Goal: Task Accomplishment & Management: Use online tool/utility

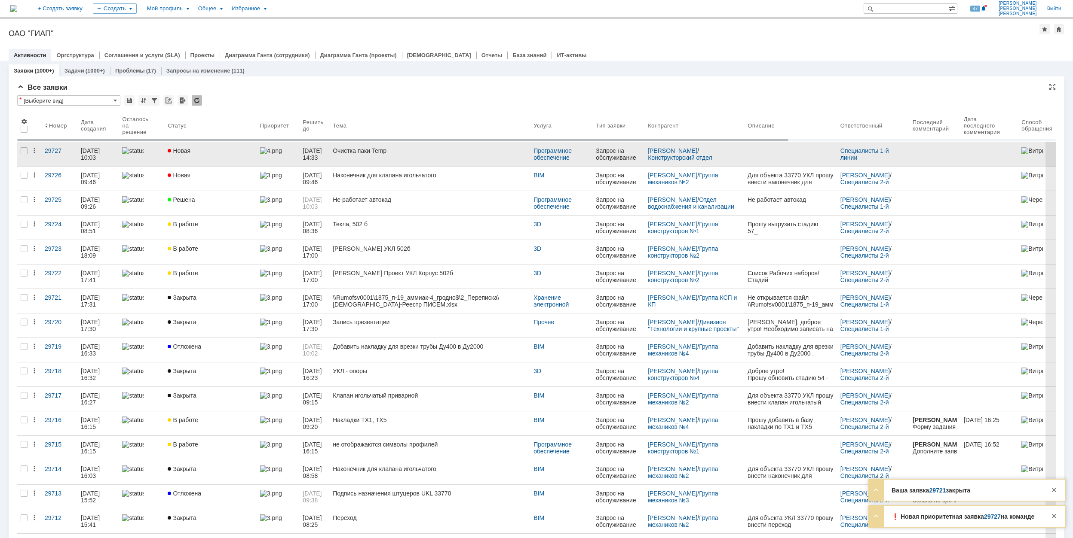
click at [223, 150] on div "Новая" at bounding box center [210, 150] width 85 height 7
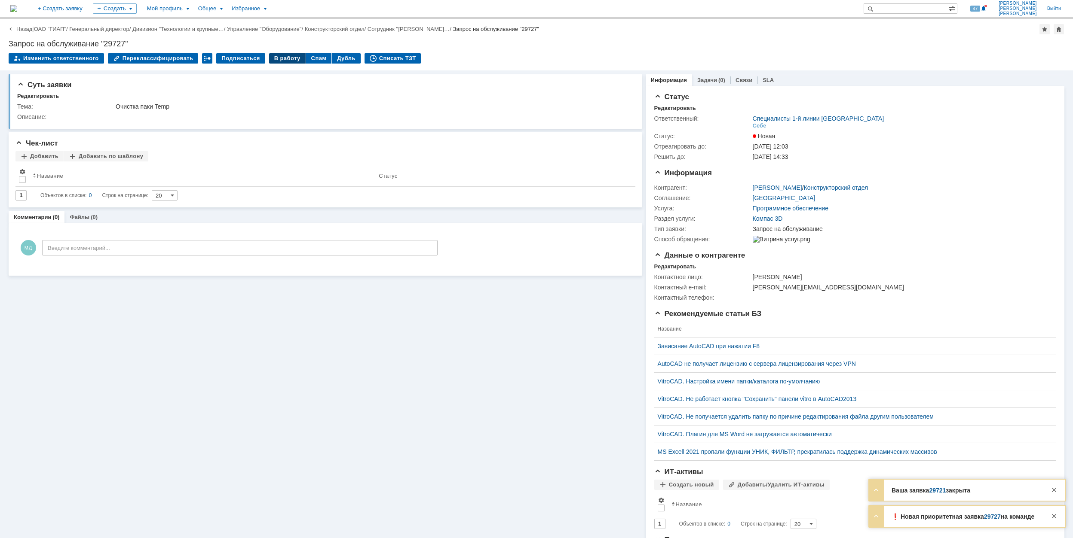
click at [271, 58] on div "В работу" at bounding box center [287, 58] width 37 height 10
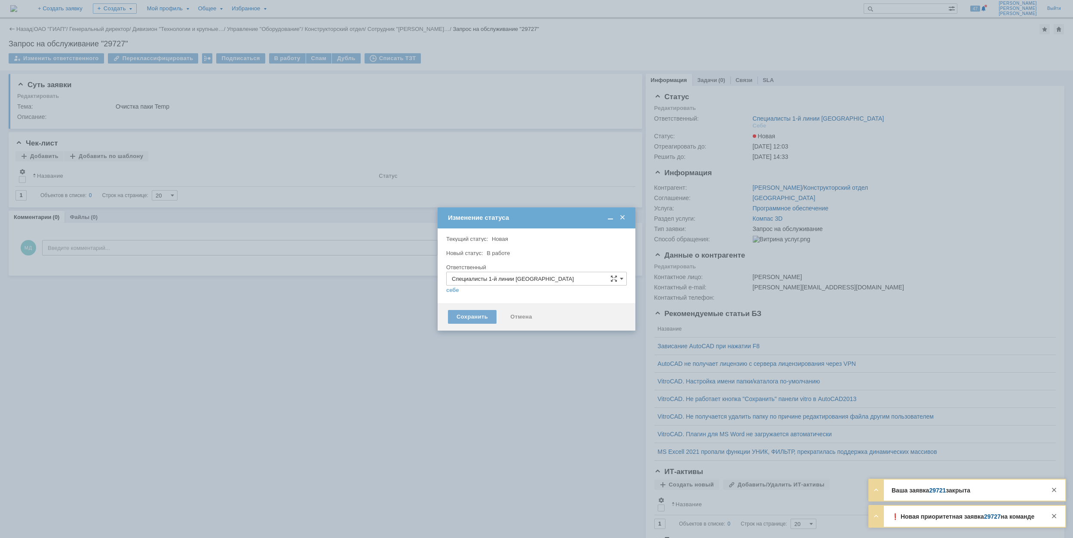
type input "[PERSON_NAME]"
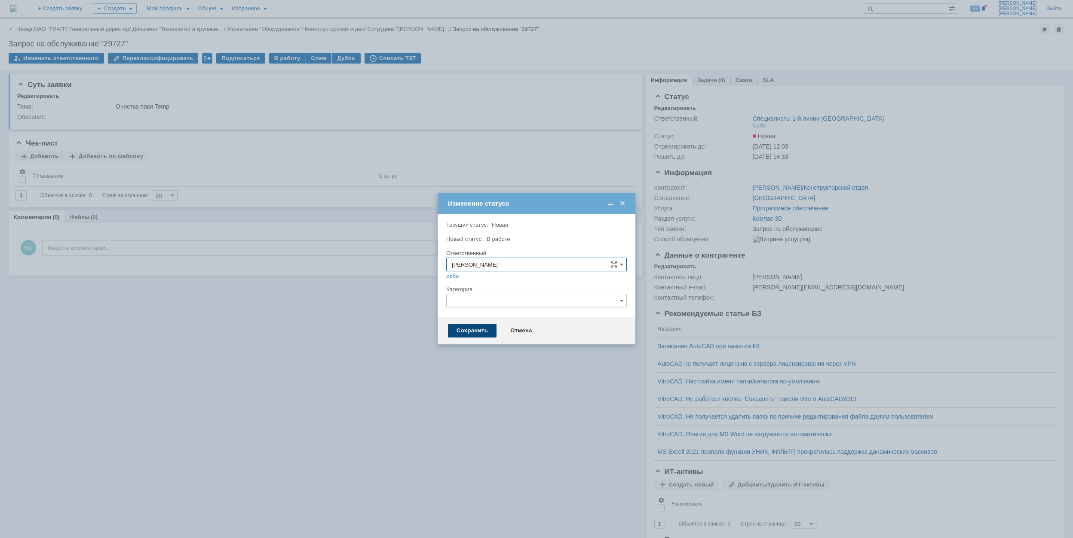
click at [458, 330] on div "Сохранить" at bounding box center [472, 331] width 49 height 14
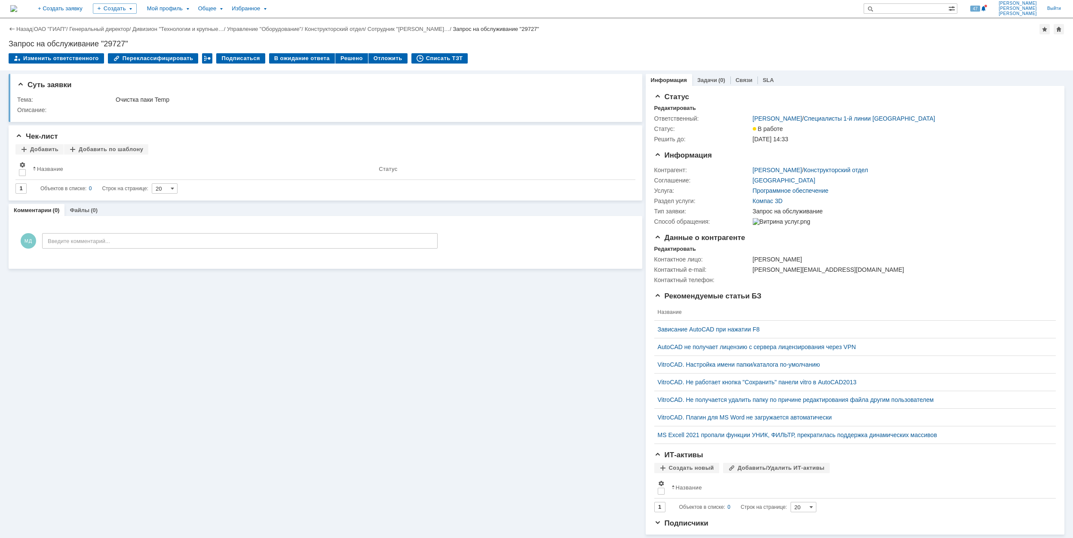
click at [471, 52] on div "Назад | ОАО "ГИАП" / Генеральный директор / Дивизион "Технологии и крупные… / У…" at bounding box center [536, 45] width 1073 height 52
click at [391, 59] on div "Отложить" at bounding box center [387, 58] width 39 height 10
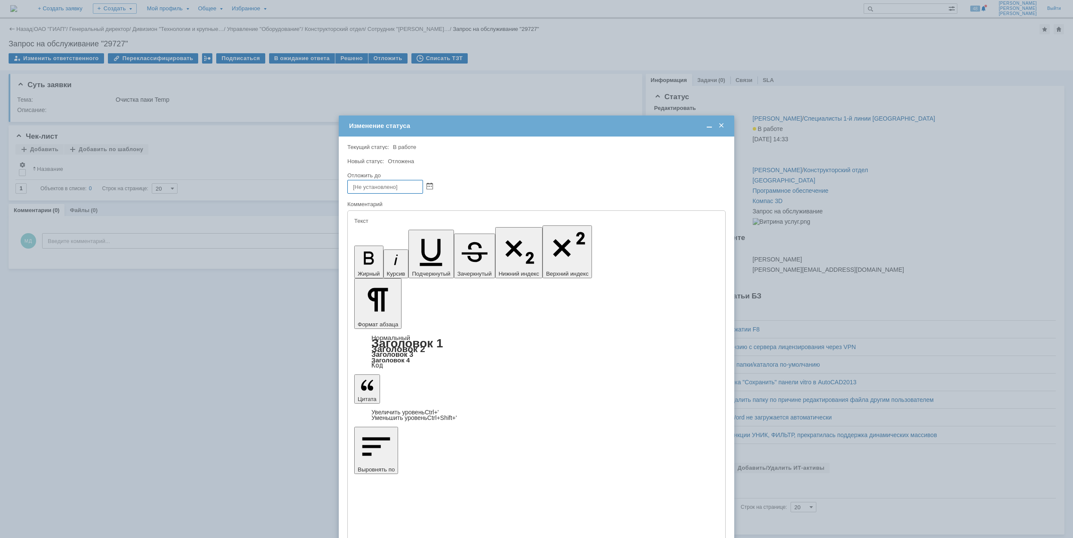
click at [459, 169] on div at bounding box center [536, 169] width 378 height 6
click at [430, 186] on span at bounding box center [429, 186] width 6 height 7
click at [396, 228] on div "9" at bounding box center [395, 229] width 9 height 7
drag, startPoint x: 382, startPoint y: 185, endPoint x: 394, endPoint y: 186, distance: 12.1
click at [388, 185] on input "09.10.2025 10:18" at bounding box center [385, 187] width 76 height 14
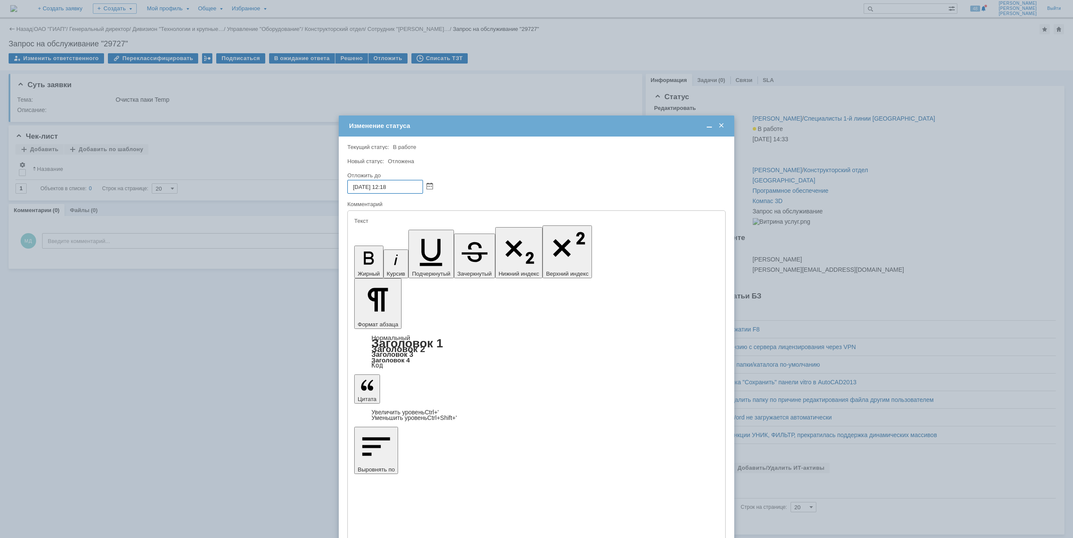
drag, startPoint x: 392, startPoint y: 187, endPoint x: 397, endPoint y: 184, distance: 6.2
click at [397, 184] on input "09.10.2025 12:18" at bounding box center [385, 187] width 76 height 14
type input "09.10.2025 12:00"
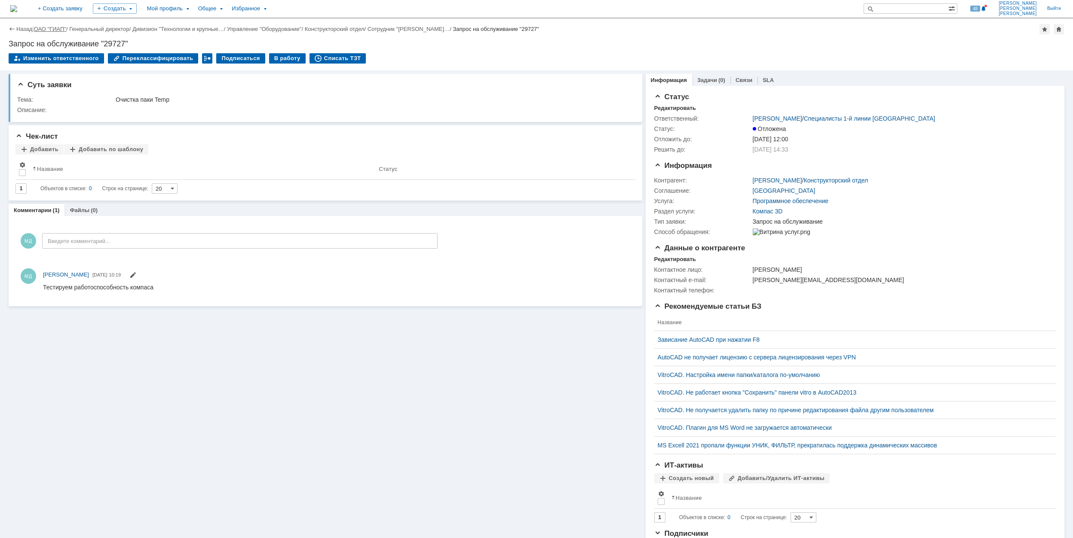
click at [55, 31] on link "ОАО "ГИАП"" at bounding box center [50, 29] width 32 height 6
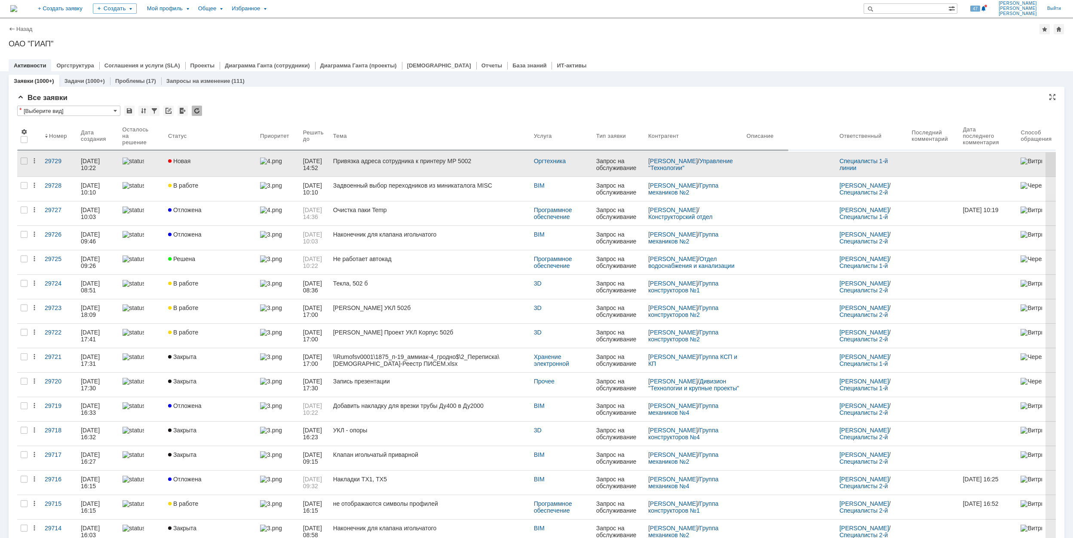
click at [229, 165] on link "Новая" at bounding box center [211, 165] width 92 height 24
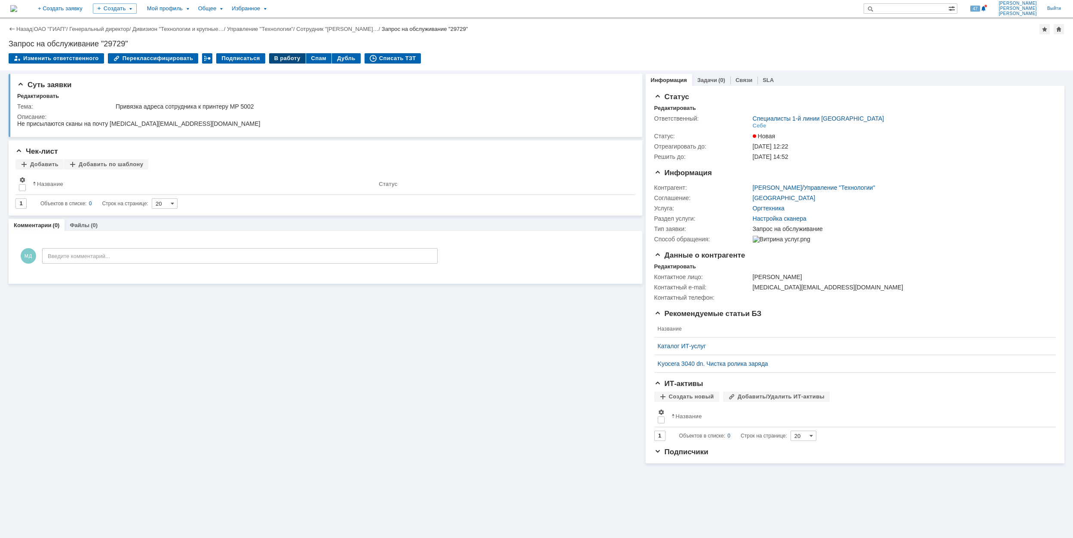
click at [276, 57] on div "В работу" at bounding box center [287, 58] width 37 height 10
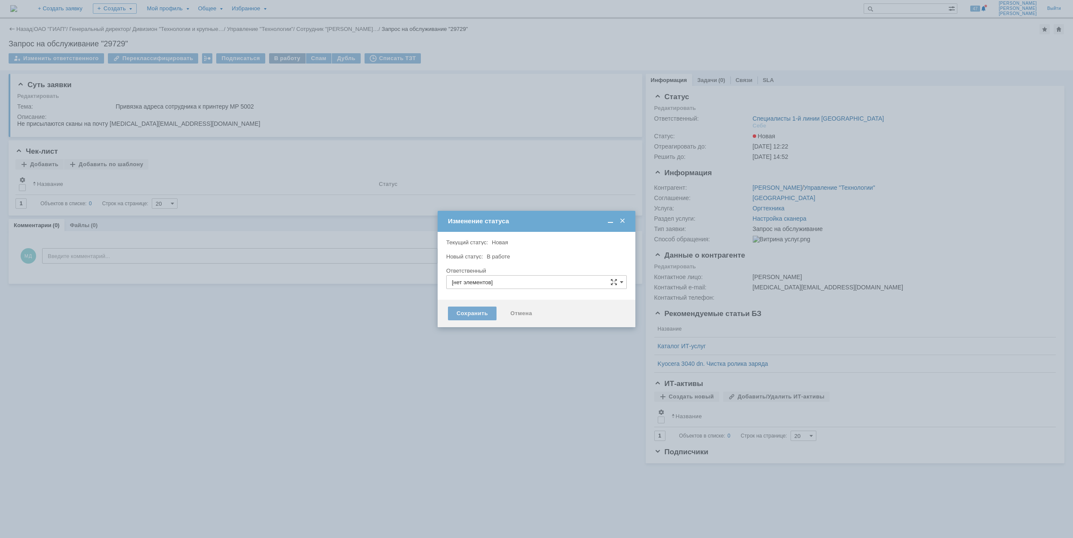
type input "Специалисты 1-й линии [GEOGRAPHIC_DATA]"
type input "[PERSON_NAME]"
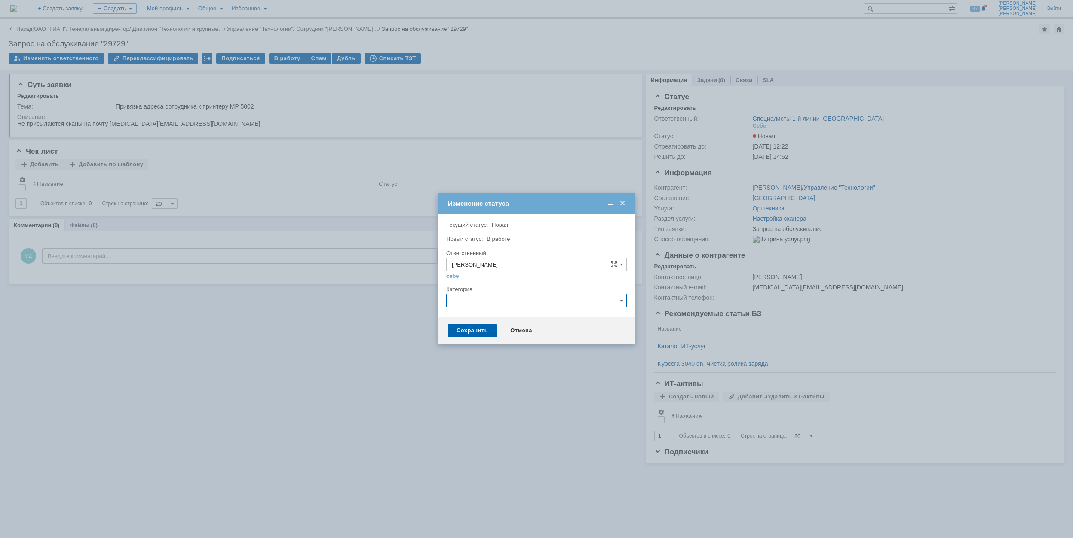
click at [482, 301] on input "text" at bounding box center [536, 301] width 180 height 14
click at [538, 344] on span "Добавить в адресную книгу сканера" at bounding box center [536, 345] width 169 height 7
type input "Добавить в адресную книгу сканера"
click at [470, 329] on div "Сохранить" at bounding box center [472, 331] width 49 height 14
